Goal: Task Accomplishment & Management: Complete application form

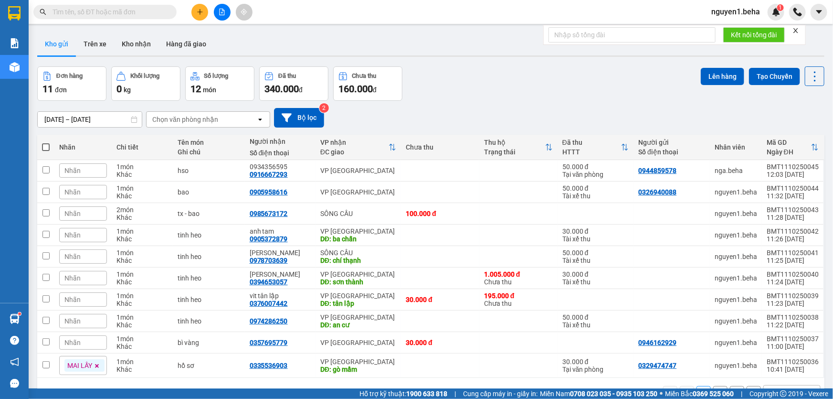
click at [224, 14] on icon "file-add" at bounding box center [222, 12] width 5 height 7
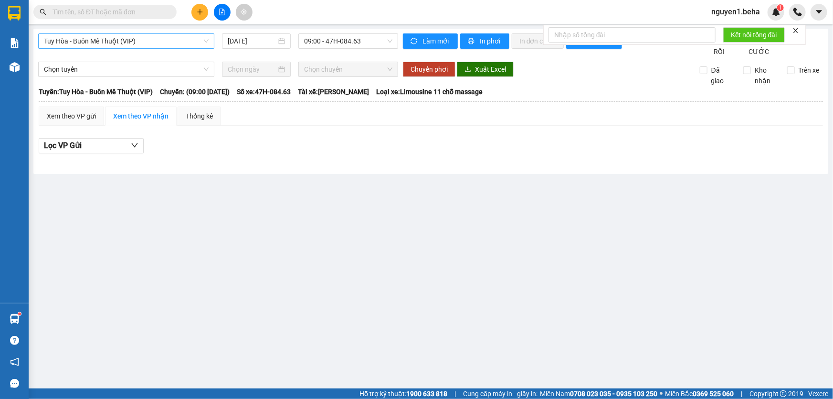
click at [164, 42] on span "Tuy Hòa - Buôn Mê Thuột (VIP)" at bounding box center [126, 41] width 165 height 14
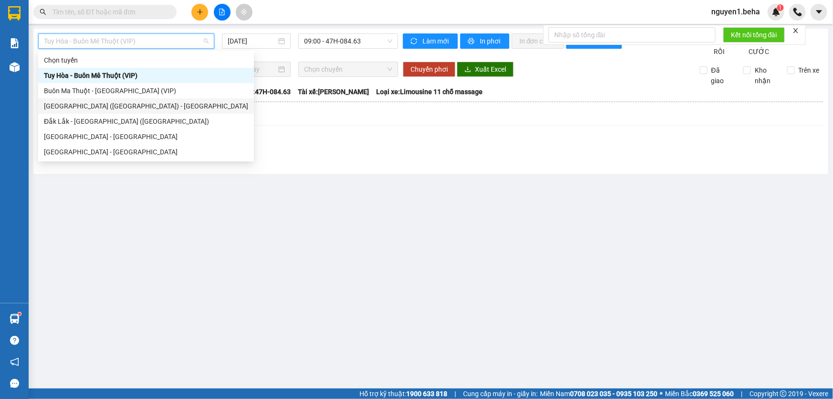
click at [168, 105] on div "[GEOGRAPHIC_DATA] ([GEOGRAPHIC_DATA]) - [GEOGRAPHIC_DATA]" at bounding box center [146, 106] width 204 height 11
type input "[DATE]"
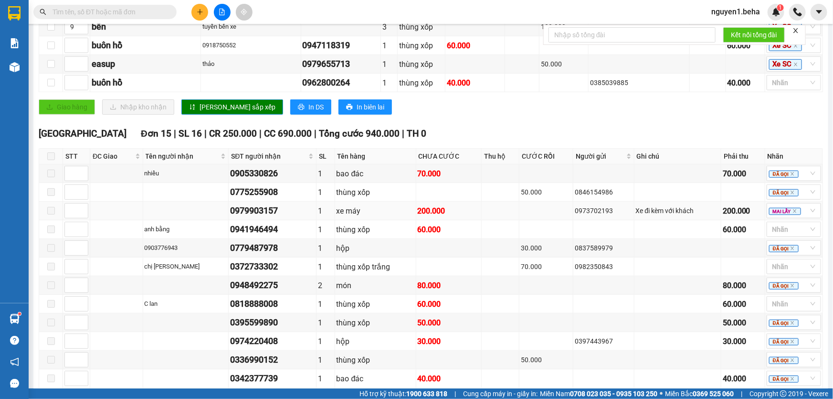
scroll to position [458, 0]
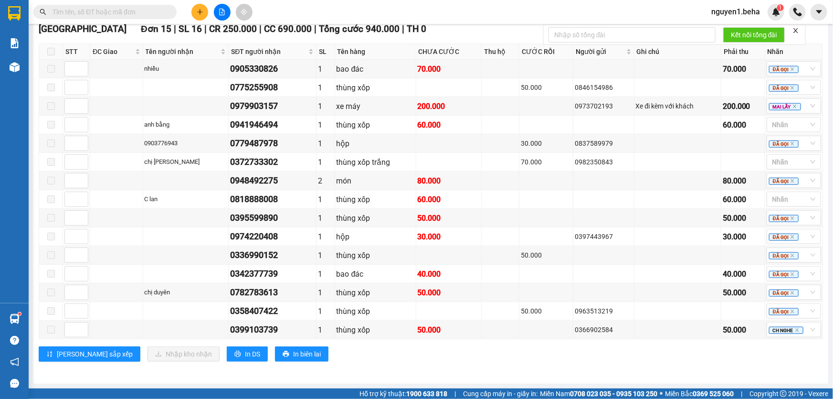
click at [122, 12] on input "text" at bounding box center [109, 12] width 113 height 11
click at [134, 12] on input "+" at bounding box center [109, 12] width 113 height 11
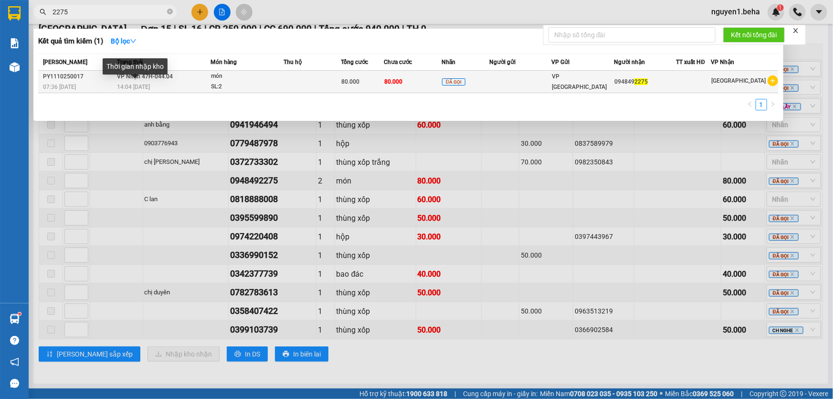
type input "2275"
click at [130, 84] on span "14:04 [DATE]" at bounding box center [133, 87] width 33 height 7
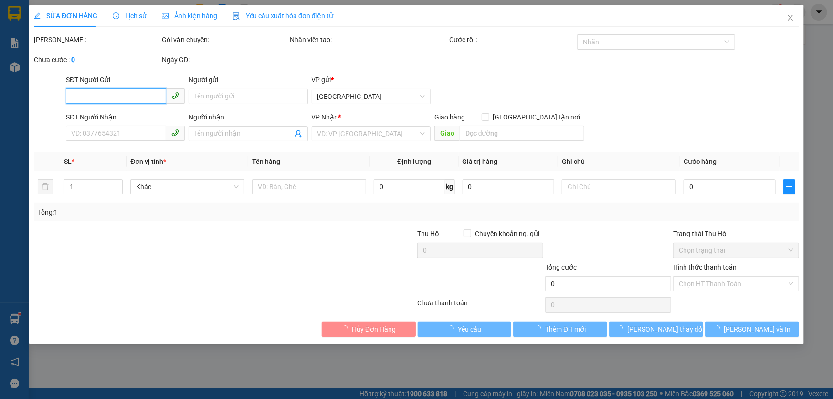
type input "0948492275"
type input "80.000"
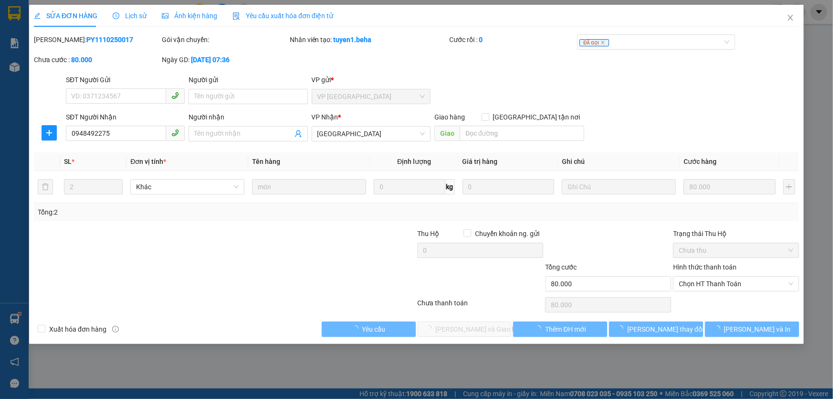
click at [197, 14] on span "Ảnh kiện hàng" at bounding box center [189, 16] width 55 height 8
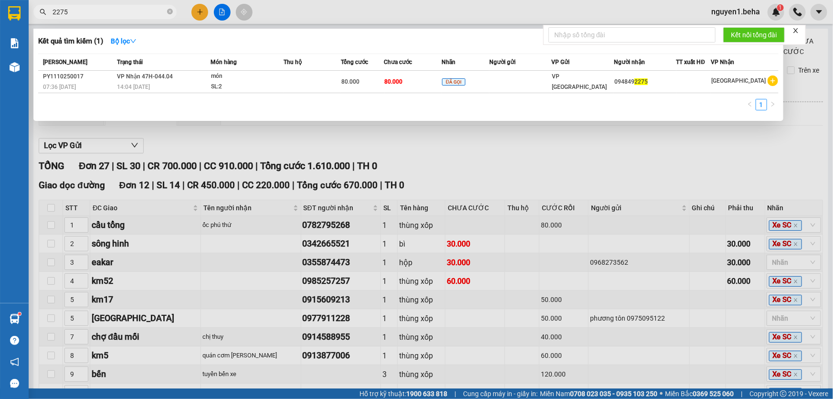
click at [149, 14] on input "2275" at bounding box center [109, 12] width 113 height 11
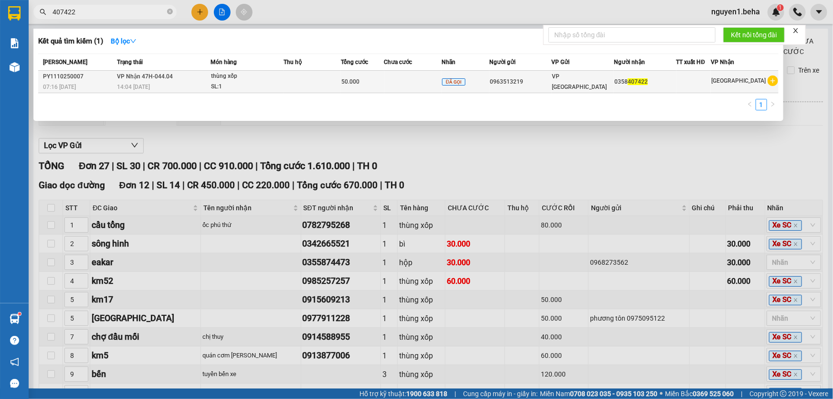
type input "407422"
click at [368, 74] on td "50.000" at bounding box center [362, 82] width 43 height 22
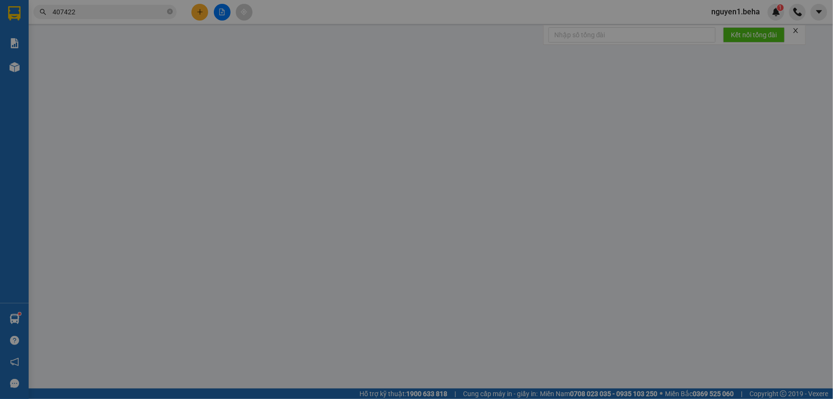
type input "0963513219"
type input "0358407422"
type input "50.000"
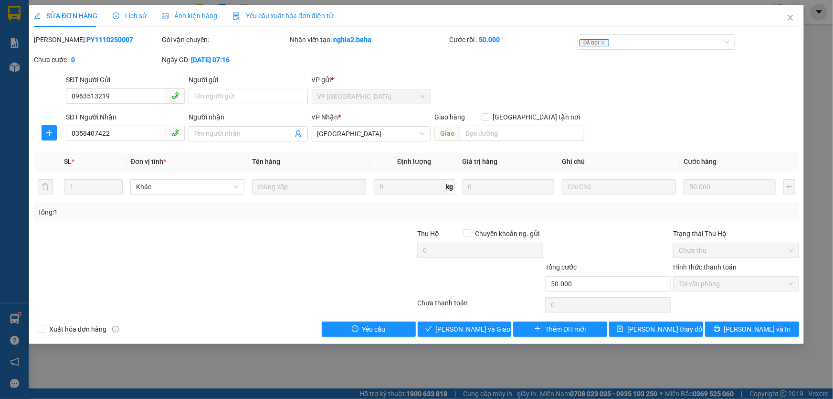
click at [142, 18] on span "Lịch sử" at bounding box center [130, 16] width 34 height 8
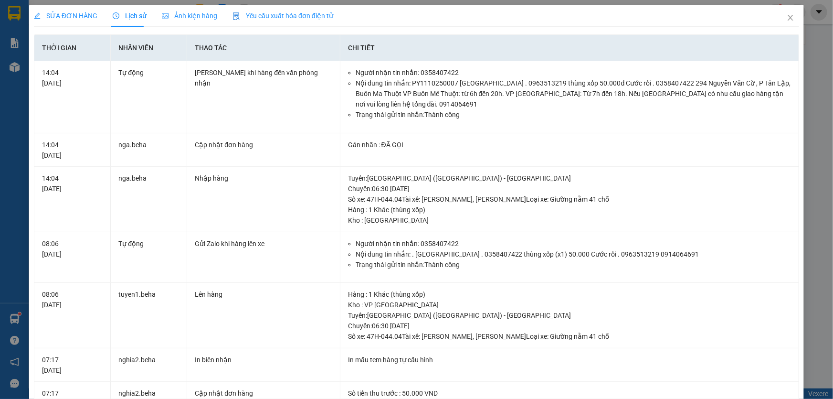
click at [172, 13] on span "Ảnh kiện hàng" at bounding box center [189, 16] width 55 height 8
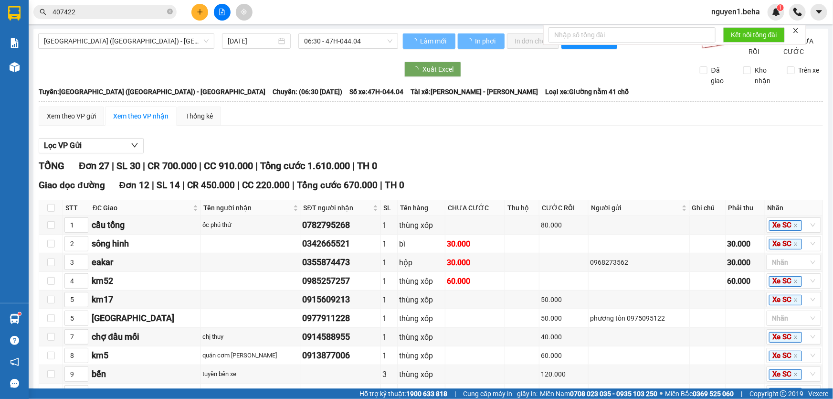
click at [116, 12] on input "407422" at bounding box center [109, 12] width 113 height 11
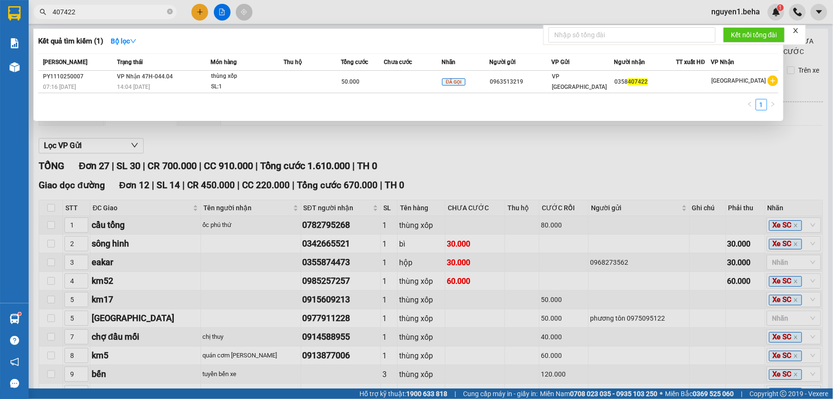
click at [116, 12] on input "407422" at bounding box center [109, 12] width 113 height 11
click at [115, 12] on input "407422" at bounding box center [109, 12] width 113 height 11
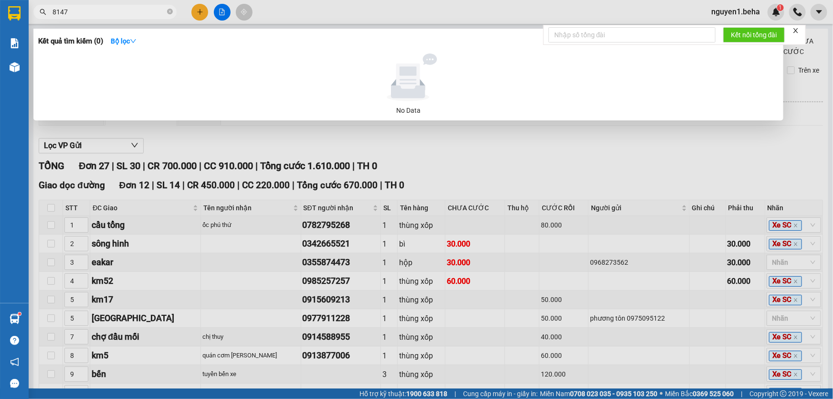
click at [101, 13] on input "8147" at bounding box center [109, 12] width 113 height 11
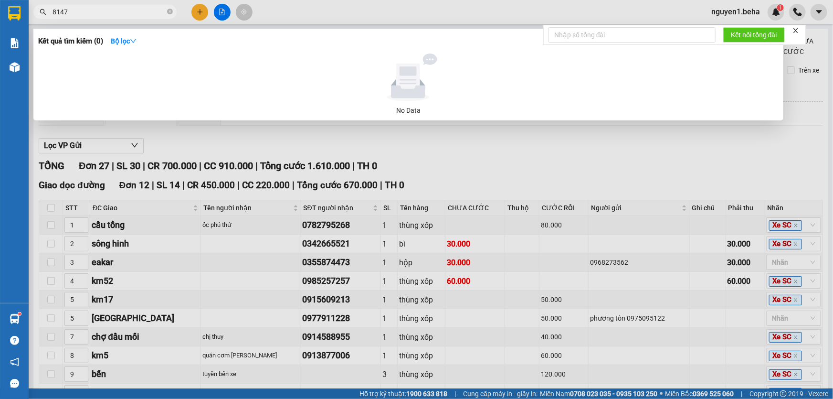
click at [101, 13] on input "8147" at bounding box center [109, 12] width 113 height 11
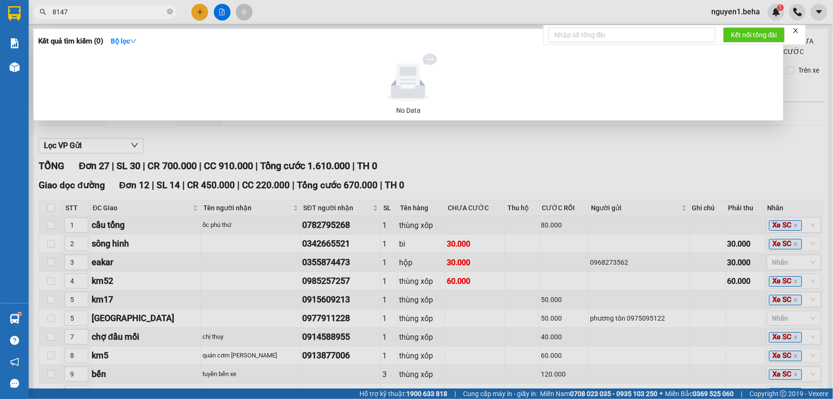
click at [101, 13] on input "8147" at bounding box center [109, 12] width 113 height 11
type input "8147"
drag, startPoint x: 221, startPoint y: 12, endPoint x: 215, endPoint y: 18, distance: 8.8
click at [215, 18] on div at bounding box center [416, 199] width 833 height 399
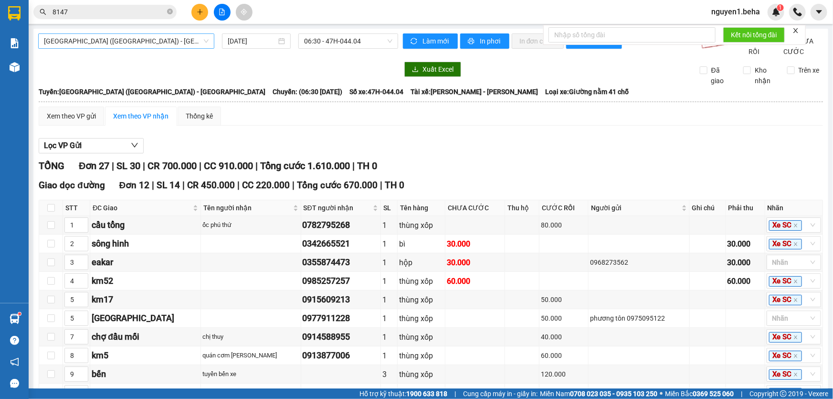
click at [158, 46] on span "[GEOGRAPHIC_DATA] ([GEOGRAPHIC_DATA]) - [GEOGRAPHIC_DATA]" at bounding box center [126, 41] width 165 height 14
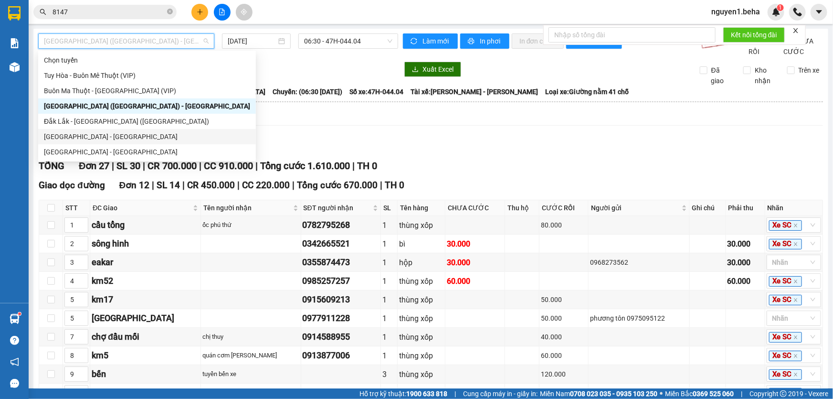
click at [146, 138] on div "[GEOGRAPHIC_DATA] - [GEOGRAPHIC_DATA]" at bounding box center [147, 136] width 206 height 11
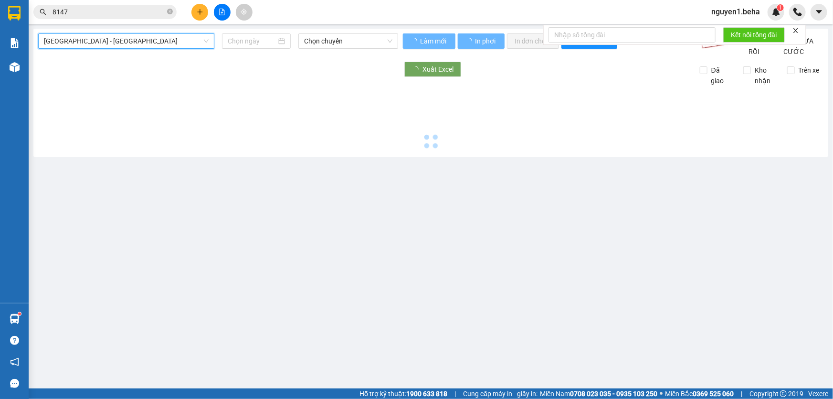
type input "[DATE]"
